Goal: Obtain resource: Obtain resource

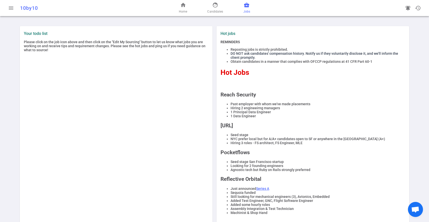
click at [249, 3] on span "business_center" at bounding box center [247, 5] width 6 height 6
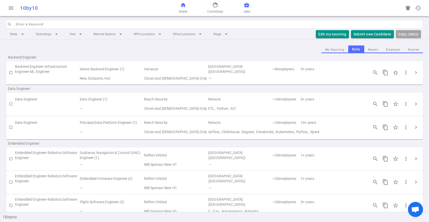
click at [185, 9] on span "Home" at bounding box center [183, 11] width 8 height 5
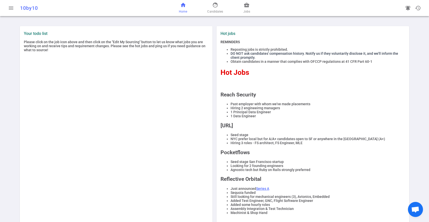
click at [242, 7] on div "home Home face Candidates business_center Jobs" at bounding box center [214, 8] width 139 height 16
click at [245, 7] on span "business_center" at bounding box center [247, 5] width 6 height 6
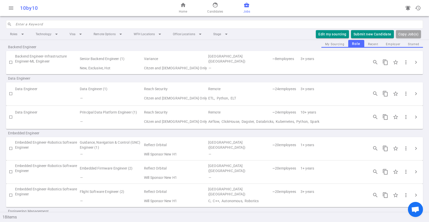
scroll to position [11, 0]
click at [418, 61] on span "chevron_right" at bounding box center [416, 62] width 6 height 6
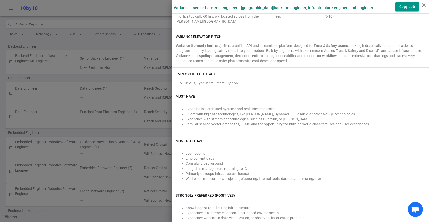
scroll to position [97, 0]
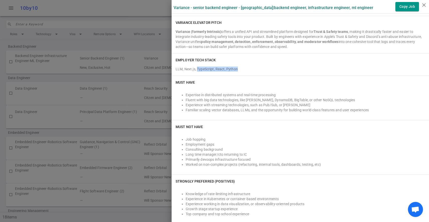
drag, startPoint x: 197, startPoint y: 68, endPoint x: 246, endPoint y: 70, distance: 48.5
click at [246, 70] on div "LLM, Next.js, TypeScript, React, Python" at bounding box center [301, 68] width 250 height 7
copy span "TypeScript, React, Python"
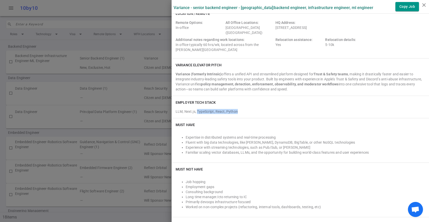
scroll to position [0, 0]
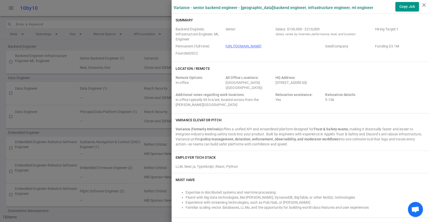
click at [158, 93] on div at bounding box center [214, 111] width 429 height 222
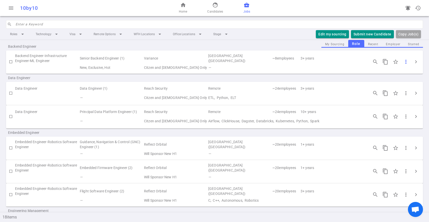
click at [406, 64] on span "more_vert" at bounding box center [406, 62] width 6 height 6
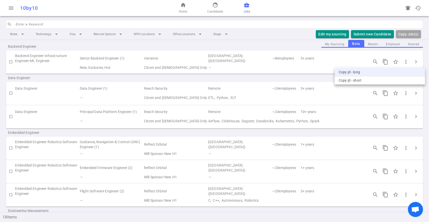
click at [371, 73] on li "Copy JD - long" at bounding box center [380, 72] width 90 height 8
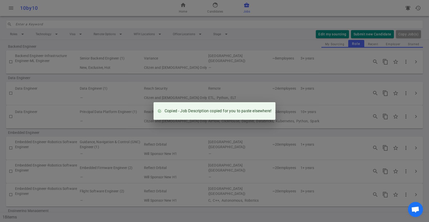
click at [264, 30] on div "Copied - Job Description copied for you to paste elsewhere!" at bounding box center [214, 111] width 429 height 222
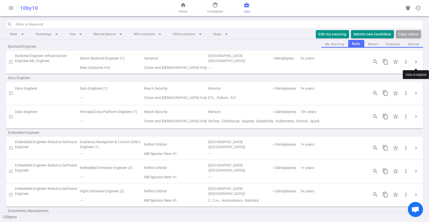
click at [418, 63] on span "chevron_right" at bounding box center [416, 62] width 6 height 6
